Goal: Task Accomplishment & Management: Manage account settings

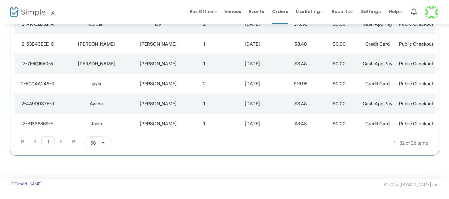
scroll to position [766, 0]
click at [253, 10] on span "Events" at bounding box center [256, 11] width 15 height 17
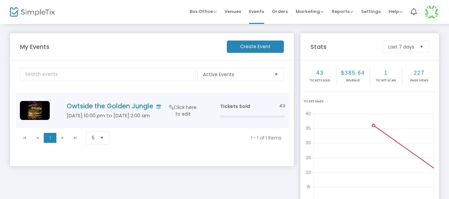
click at [115, 105] on h4 "Owtside the Golden Jungle" at bounding box center [134, 106] width 134 height 8
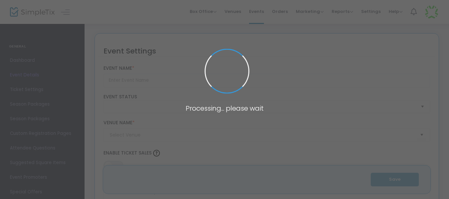
type input "Owtside the Golden Jungle"
type textarea "POP OWT TO THE BSU HOMECOMING SPECIAL SECURITY ENFORCED"
type input "Buy Tickets"
type input "Boys and Girls Club"
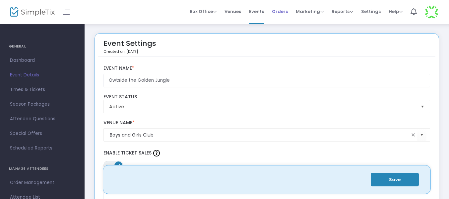
click at [285, 15] on span "Orders" at bounding box center [280, 11] width 16 height 17
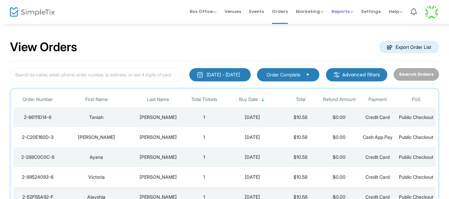
click at [340, 12] on span "Reports" at bounding box center [342, 11] width 22 height 6
click at [347, 35] on li "Sales Reports" at bounding box center [352, 35] width 43 height 13
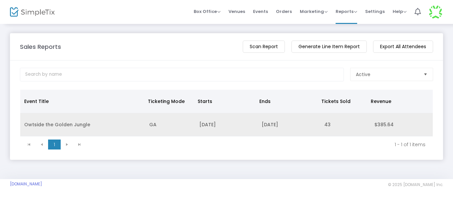
click at [251, 127] on td "10/17/2025" at bounding box center [226, 125] width 62 height 24
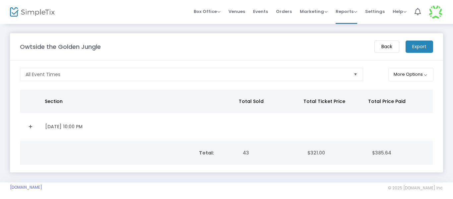
scroll to position [6, 0]
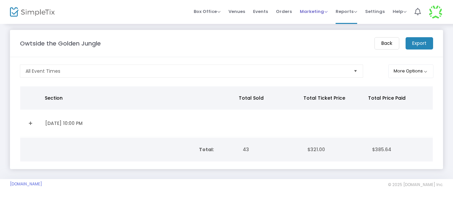
click at [326, 10] on span "Marketing" at bounding box center [314, 11] width 28 height 6
click at [343, 9] on span "Reports" at bounding box center [346, 11] width 22 height 6
click at [344, 22] on li "Analytics" at bounding box center [356, 22] width 43 height 13
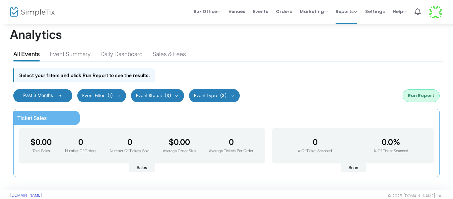
click at [421, 96] on button "Run Report" at bounding box center [420, 95] width 37 height 13
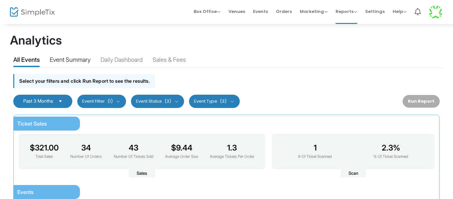
click at [88, 56] on div "Event Summary" at bounding box center [70, 61] width 41 height 12
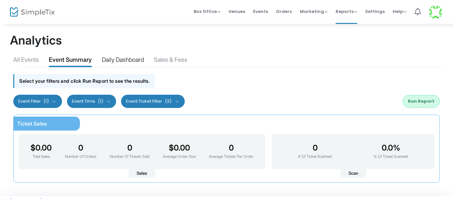
click at [125, 59] on div "Daily Dashboard" at bounding box center [123, 61] width 42 height 12
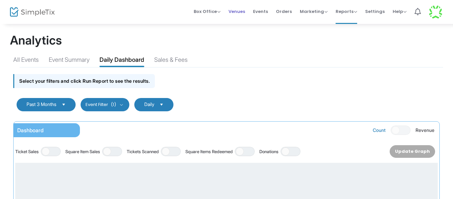
click at [241, 11] on span "Venues" at bounding box center [236, 11] width 17 height 17
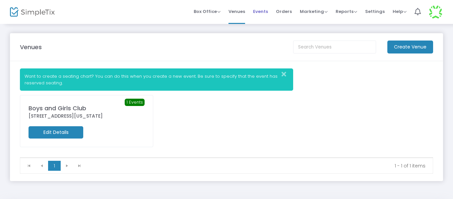
click at [263, 12] on span "Events" at bounding box center [260, 11] width 15 height 17
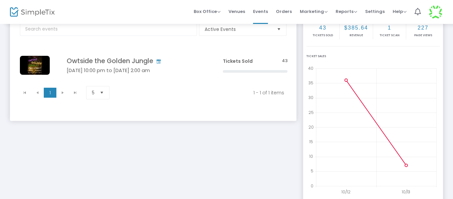
scroll to position [47, 0]
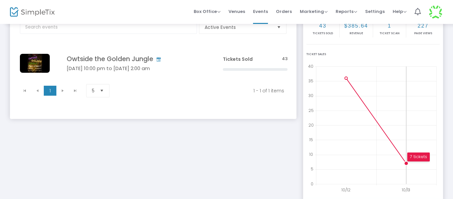
click at [404, 162] on circle at bounding box center [406, 163] width 4 height 4
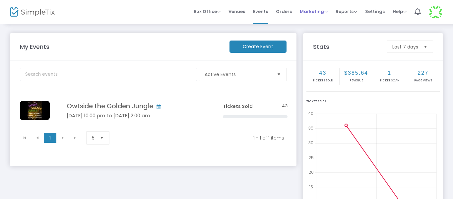
click at [311, 14] on span "Marketing" at bounding box center [314, 11] width 28 height 6
click at [320, 22] on li "Promo Codes" at bounding box center [326, 22] width 53 height 13
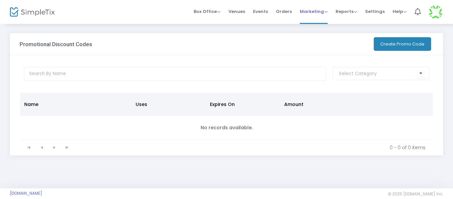
click at [318, 14] on span "Marketing" at bounding box center [314, 11] width 28 height 6
click at [317, 33] on li "Quantity Discounts" at bounding box center [326, 35] width 53 height 13
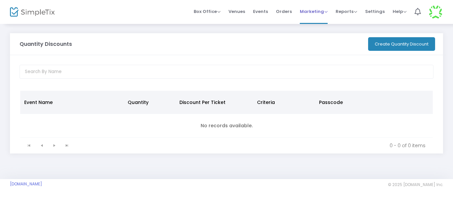
click at [313, 15] on span "Marketing Promo Codes Quantity Discounts Affiliate" at bounding box center [314, 11] width 28 height 17
click at [323, 20] on link "Marketing Promo Codes Quantity Discounts Affiliate" at bounding box center [314, 12] width 28 height 24
click at [324, 16] on span "Marketing Promo Codes Quantity Discounts Affiliate" at bounding box center [314, 11] width 28 height 17
click at [326, 12] on span "Marketing" at bounding box center [314, 11] width 28 height 6
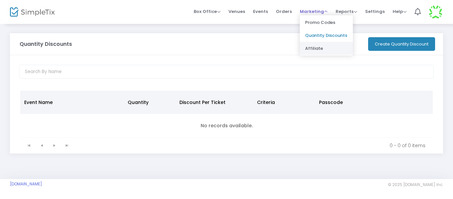
click at [320, 48] on li "Affiliate" at bounding box center [326, 48] width 53 height 13
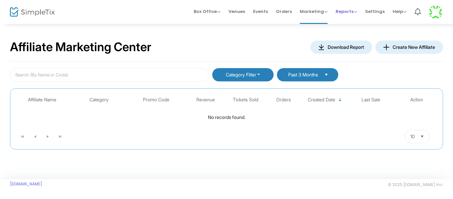
click at [343, 12] on span "Reports" at bounding box center [346, 11] width 22 height 6
click at [232, 14] on span "Venues" at bounding box center [236, 11] width 17 height 17
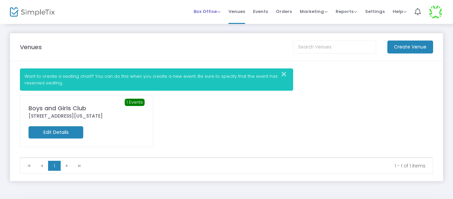
click at [207, 18] on span "Box Office Sell Tickets Bookings Sell Season Pass" at bounding box center [207, 11] width 27 height 17
click at [211, 14] on span "Box Office" at bounding box center [207, 11] width 27 height 6
click at [261, 10] on span "Events" at bounding box center [260, 11] width 15 height 17
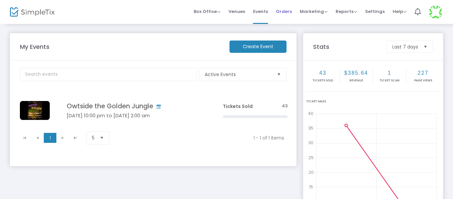
click at [282, 21] on link "Orders" at bounding box center [284, 12] width 16 height 24
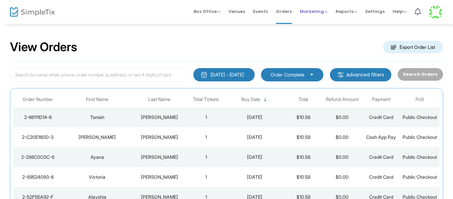
click at [318, 8] on span "Marketing Promo Codes Quantity Discounts Affiliate" at bounding box center [314, 11] width 28 height 17
click at [314, 11] on span "Marketing" at bounding box center [314, 11] width 28 height 6
click at [338, 12] on span "Reports" at bounding box center [346, 11] width 22 height 6
click at [360, 21] on li "Analytics" at bounding box center [356, 22] width 43 height 13
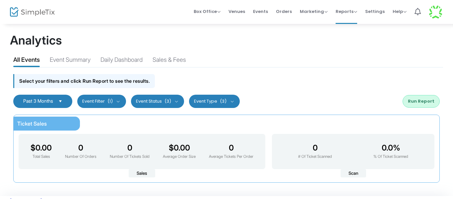
click at [41, 11] on img at bounding box center [32, 12] width 45 height 10
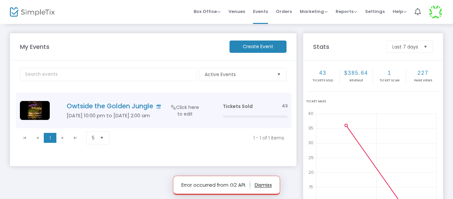
click at [134, 107] on h4 "Owtside the Golden Jungle" at bounding box center [135, 106] width 136 height 8
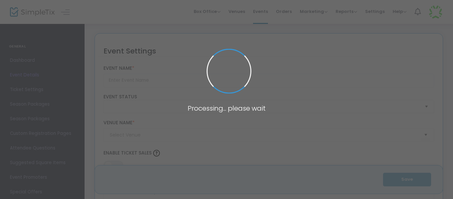
type input "Owtside the Golden Jungle"
type textarea "POP OWT TO THE BSU HOMECOMING SPECIAL SECURITY ENFORCED"
type input "Buy Tickets"
type input "Boys and Girls Club"
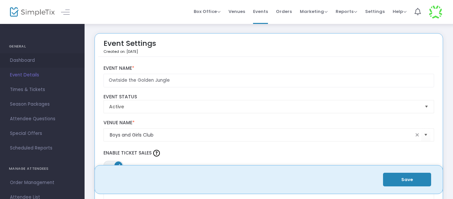
click at [49, 55] on link "Dashboard" at bounding box center [42, 60] width 85 height 15
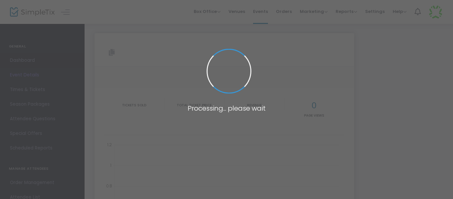
type input "[URL][DOMAIN_NAME]"
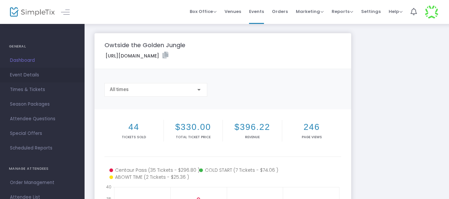
click at [35, 77] on span "Event Details" at bounding box center [42, 75] width 65 height 9
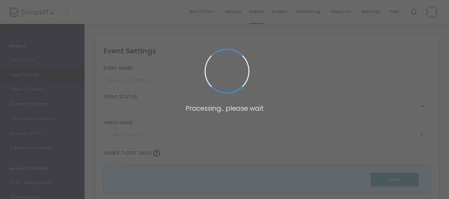
type input "Owtside the Golden Jungle"
type textarea "POP OWT TO THE BSU HOMECOMING SPECIAL SECURITY ENFORCED"
type input "Buy Tickets"
type input "Boys and Girls Club"
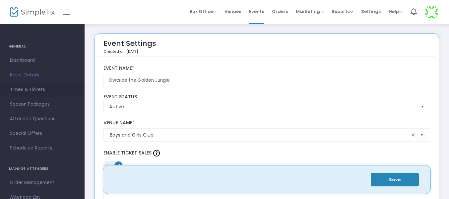
click at [29, 90] on span "Times & Tickets" at bounding box center [42, 89] width 65 height 9
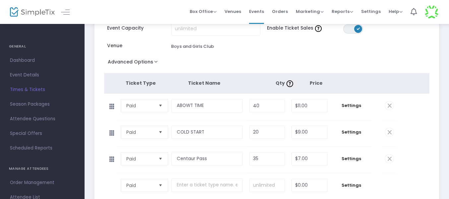
scroll to position [64, 0]
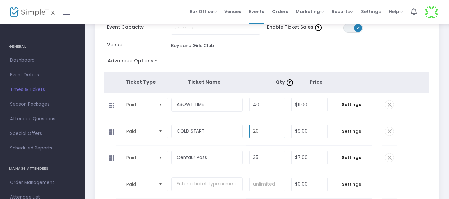
click at [274, 132] on input "20" at bounding box center [267, 131] width 35 height 13
click at [202, 183] on input "text" at bounding box center [206, 184] width 71 height 14
click at [269, 183] on input at bounding box center [267, 184] width 35 height 13
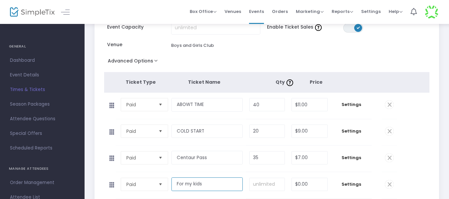
click at [224, 180] on input "For my kids" at bounding box center [206, 184] width 71 height 14
type input "F"
type input "4MyKids"
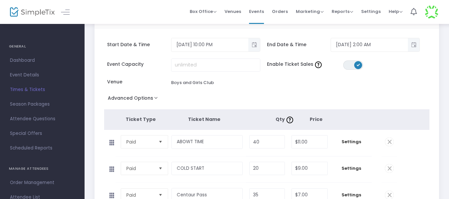
scroll to position [0, 0]
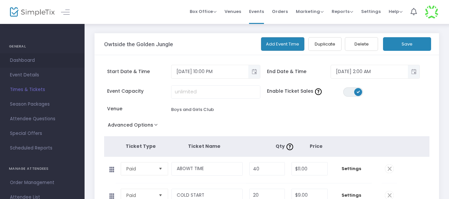
click at [20, 59] on span "Dashboard" at bounding box center [42, 60] width 65 height 9
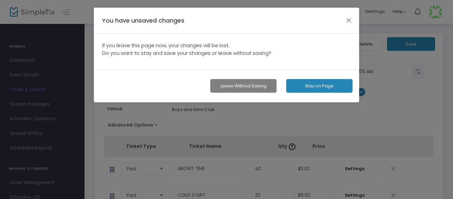
click at [322, 87] on button "Stay on Page" at bounding box center [319, 86] width 66 height 14
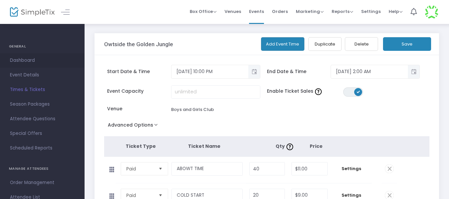
click at [20, 55] on link "Dashboard" at bounding box center [42, 60] width 85 height 15
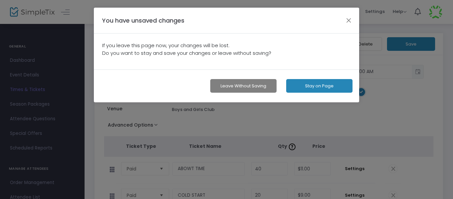
click at [266, 84] on button "Leave without Saving" at bounding box center [243, 86] width 66 height 14
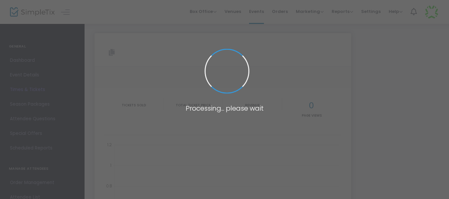
type input "[URL][DOMAIN_NAME]"
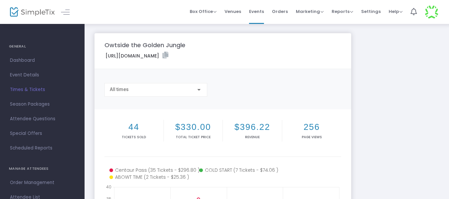
click at [429, 14] on img at bounding box center [432, 12] width 14 height 14
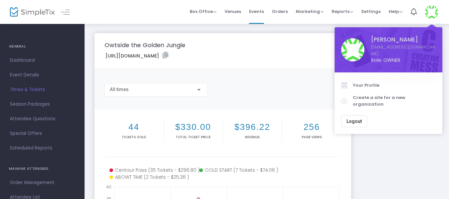
click at [417, 128] on div "Owtside the Golden Jungle [URL][DOMAIN_NAME] Copy All times 44 Tickets sold $33…" at bounding box center [266, 198] width 351 height 330
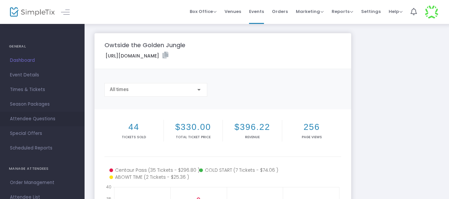
click at [47, 117] on span "Attendee Questions" at bounding box center [42, 118] width 65 height 9
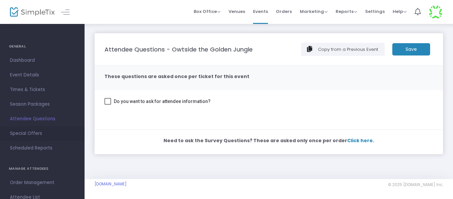
click at [27, 132] on span "Special Offers" at bounding box center [42, 133] width 65 height 9
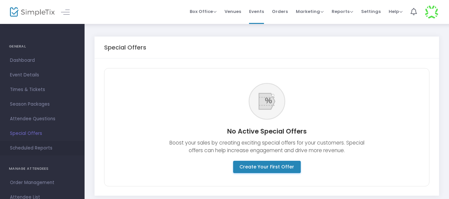
click at [38, 151] on span "Scheduled Reports" at bounding box center [42, 148] width 65 height 9
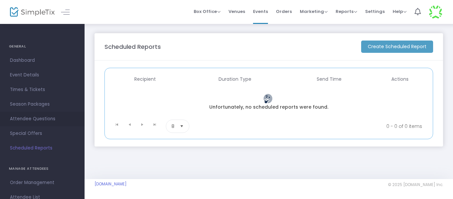
click at [44, 113] on link "Attendee Questions" at bounding box center [42, 118] width 85 height 15
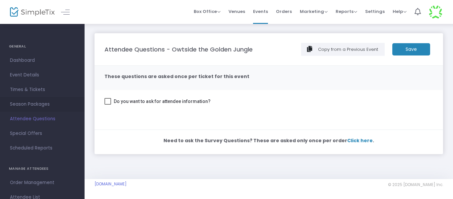
click at [44, 104] on span "Season Packages" at bounding box center [42, 104] width 65 height 9
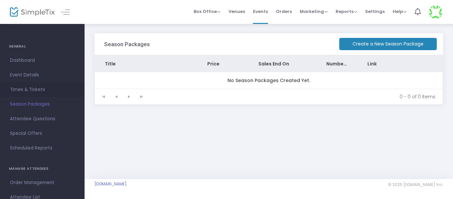
click at [43, 89] on span "Times & Tickets" at bounding box center [42, 89] width 65 height 9
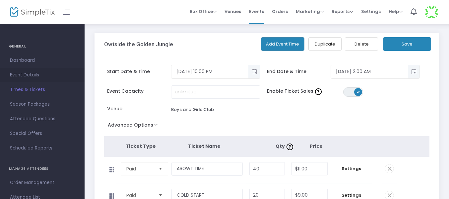
click at [45, 72] on span "Event Details" at bounding box center [42, 75] width 65 height 9
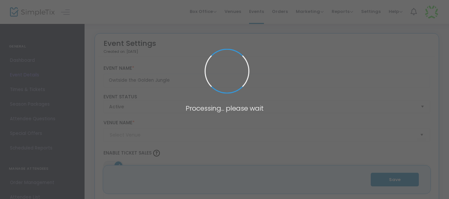
type input "Boys and Girls Club"
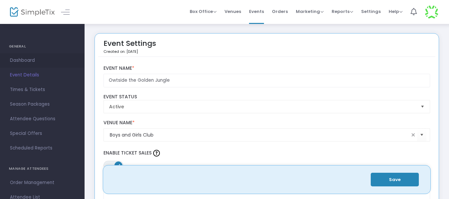
click at [45, 61] on span "Dashboard" at bounding box center [42, 60] width 65 height 9
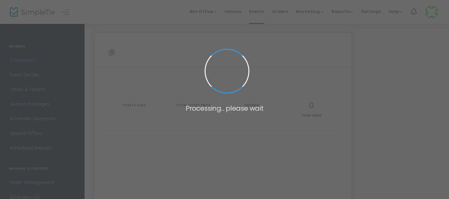
type input "[URL][DOMAIN_NAME]"
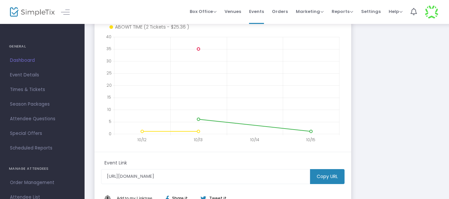
scroll to position [165, 0]
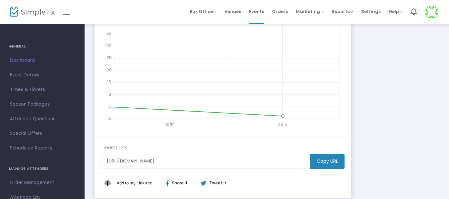
click at [376, 136] on div "Owtside the Golden Jungle [URL][DOMAIN_NAME] Copy All times 44 Tickets sold $33…" at bounding box center [266, 33] width 351 height 330
click at [285, 116] on icon at bounding box center [226, 70] width 225 height 97
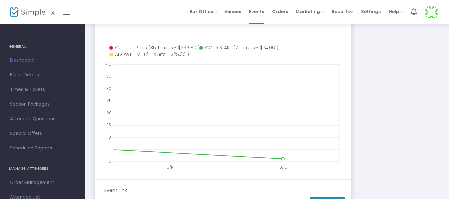
scroll to position [123, 0]
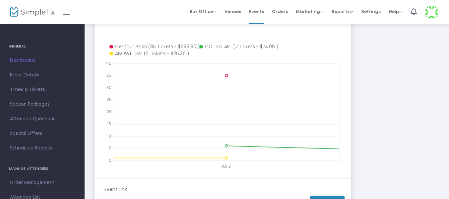
click at [188, 93] on icon at bounding box center [226, 111] width 225 height 97
